Goal: Book appointment/travel/reservation

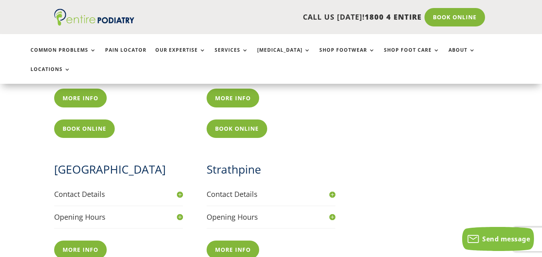
scroll to position [706, 0]
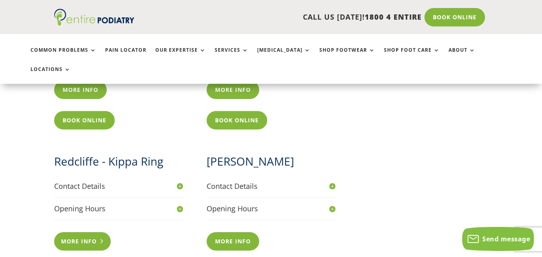
click at [72, 232] on link "More info" at bounding box center [82, 241] width 57 height 18
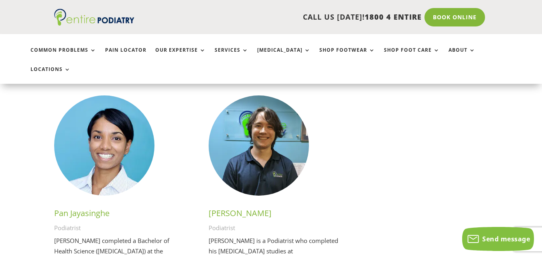
scroll to position [1508, 0]
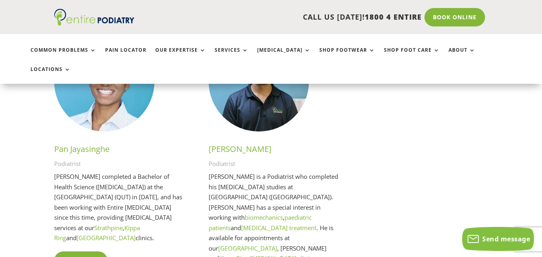
click at [309, 254] on link "Kippa Ring [MEDICAL_DATA] clinics" at bounding box center [267, 258] width 96 height 8
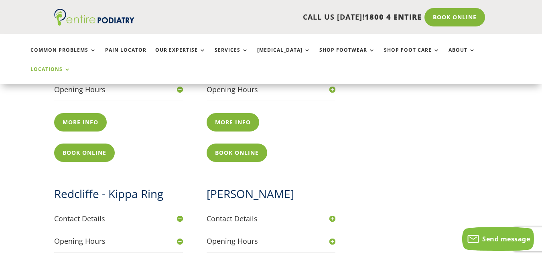
scroll to position [738, 0]
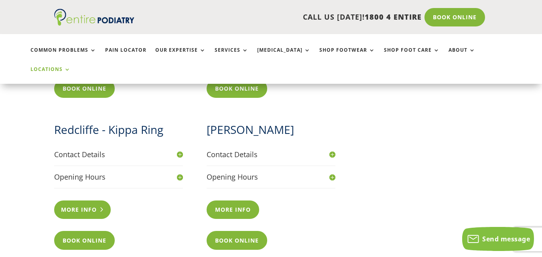
click at [79, 201] on link "More info" at bounding box center [82, 210] width 57 height 18
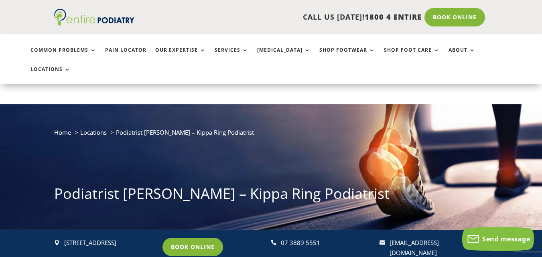
scroll to position [96, 0]
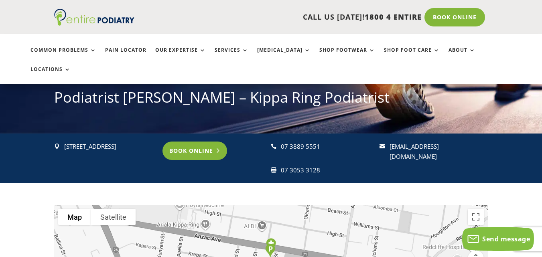
click at [200, 142] on link "Book Online" at bounding box center [194, 151] width 65 height 18
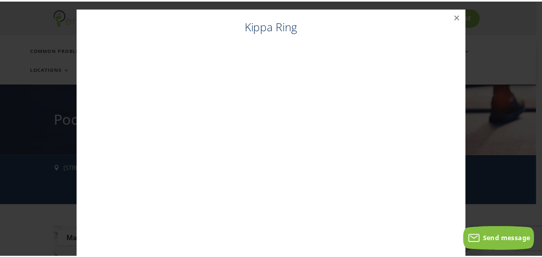
scroll to position [74, 0]
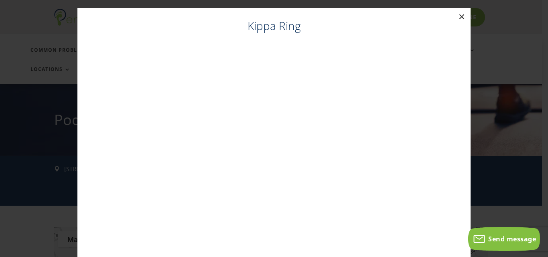
click at [457, 16] on button "×" at bounding box center [462, 17] width 18 height 18
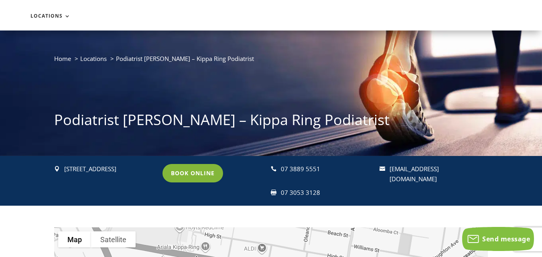
scroll to position [0, 0]
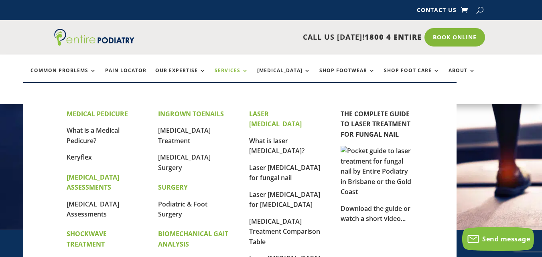
click at [225, 71] on link "Services" at bounding box center [232, 76] width 34 height 17
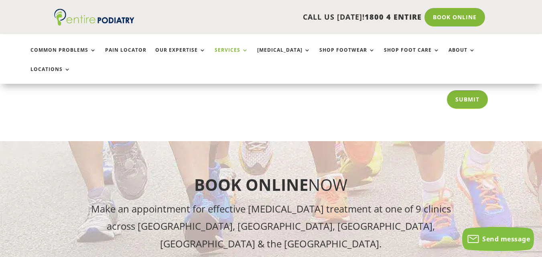
scroll to position [1123, 0]
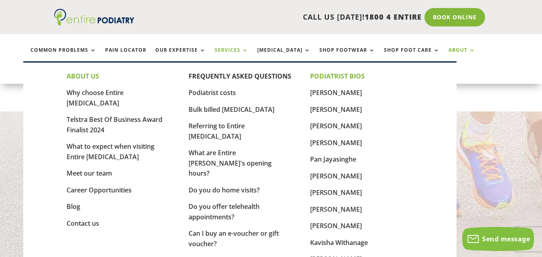
click at [449, 52] on link "About" at bounding box center [461, 55] width 27 height 17
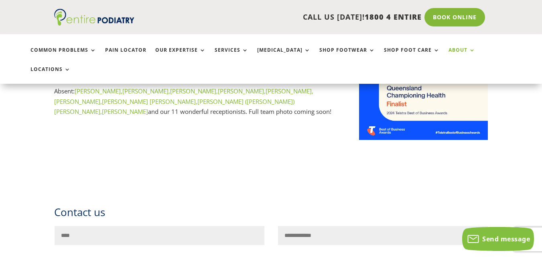
scroll to position [834, 0]
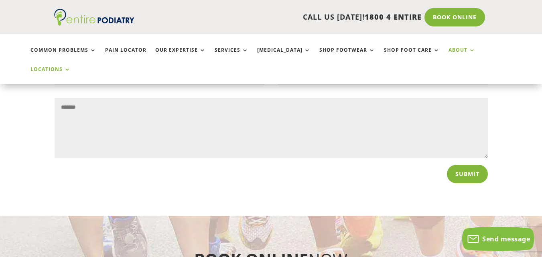
click at [71, 67] on link "Locations" at bounding box center [50, 75] width 40 height 17
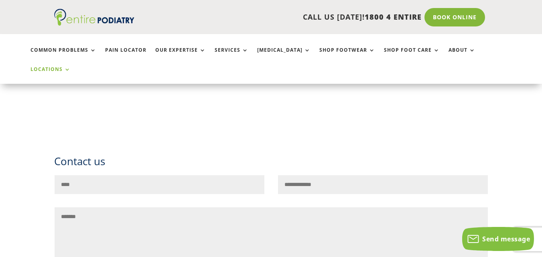
scroll to position [1283, 0]
